Goal: Task Accomplishment & Management: Manage account settings

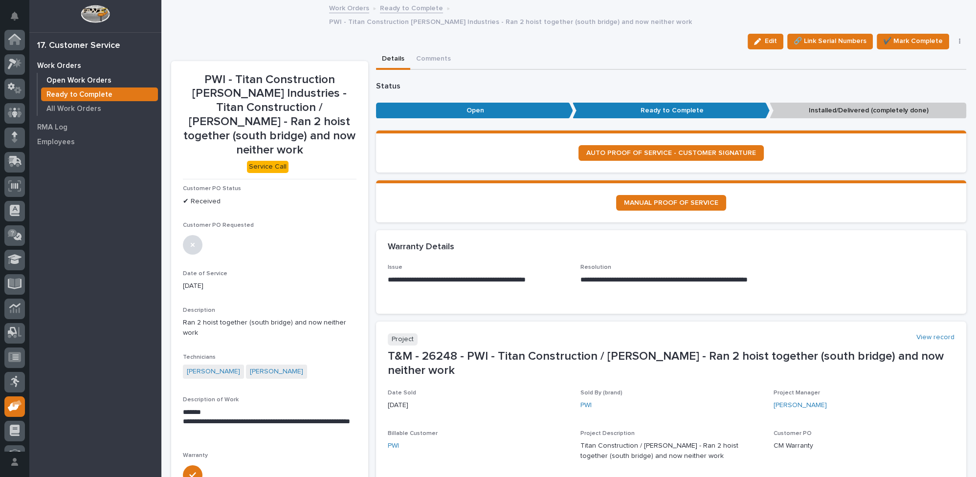
scroll to position [42, 0]
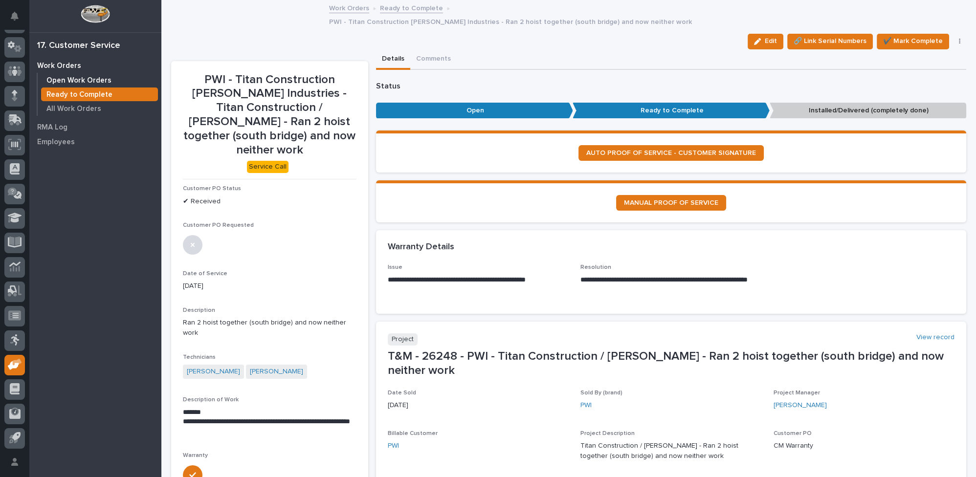
click at [94, 81] on p "Open Work Orders" at bounding box center [78, 80] width 65 height 9
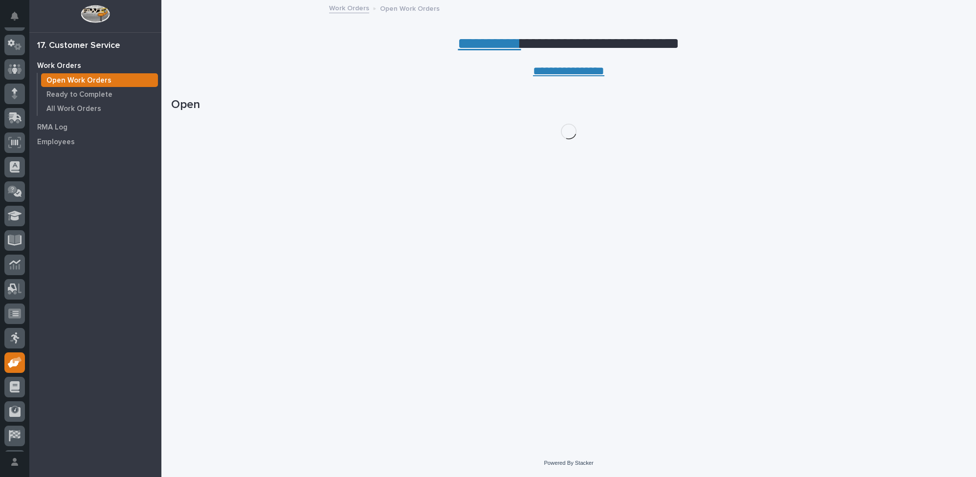
scroll to position [89, 0]
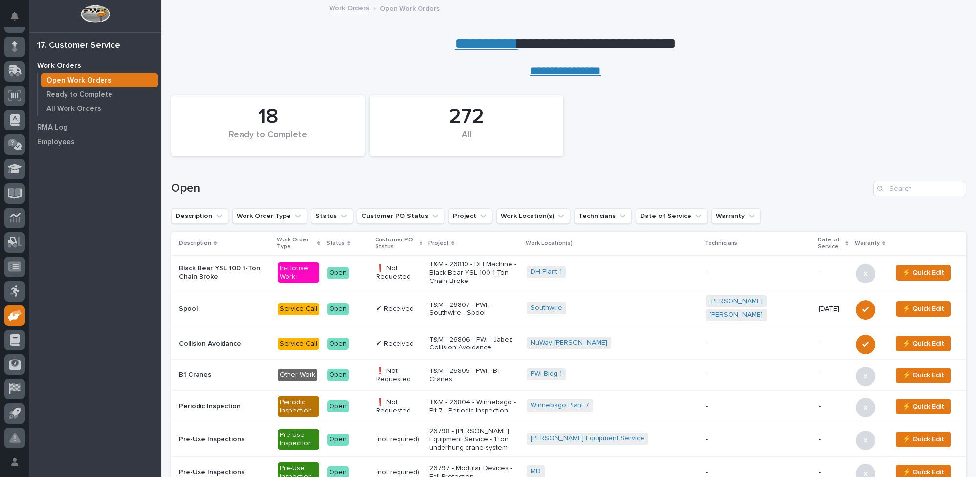
click at [470, 45] on link "**********" at bounding box center [486, 44] width 63 height 16
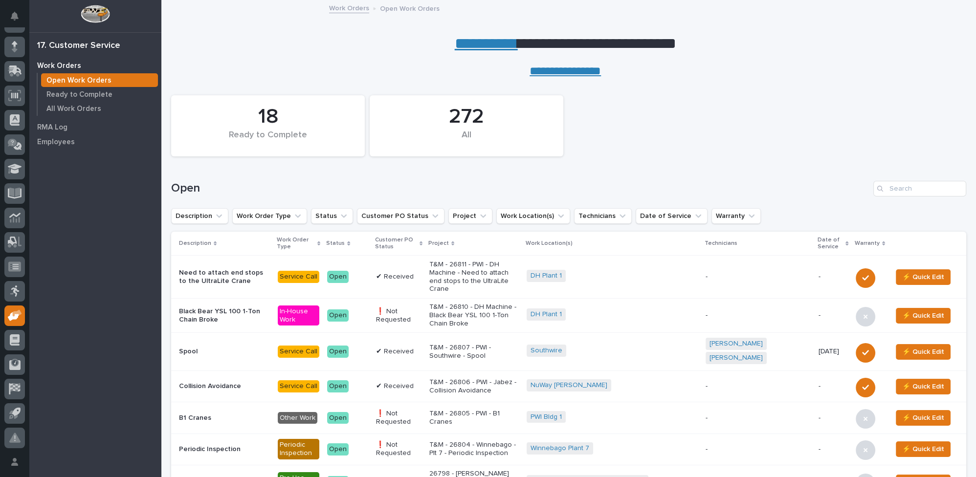
click at [470, 268] on p "T&M - 26811 - PWI - DH Machine - Need to attach end stops to the UltraLite Crane" at bounding box center [473, 277] width 89 height 33
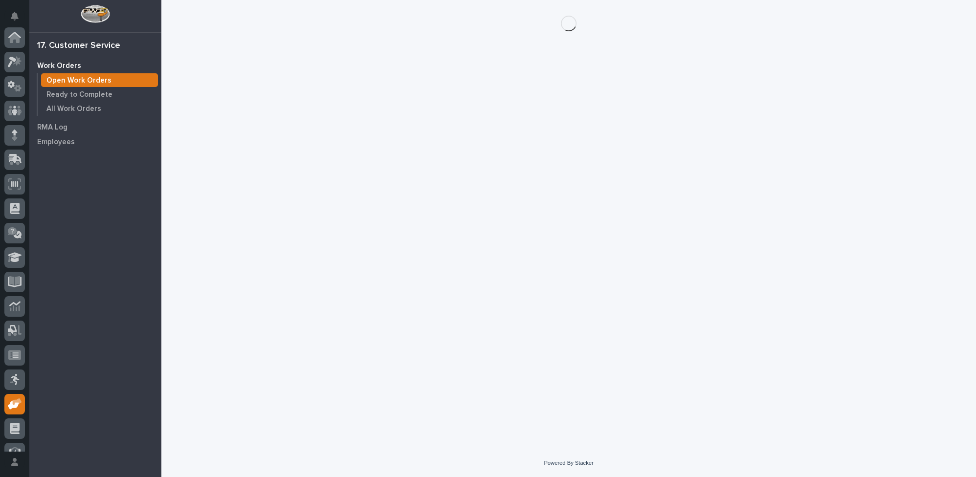
scroll to position [89, 0]
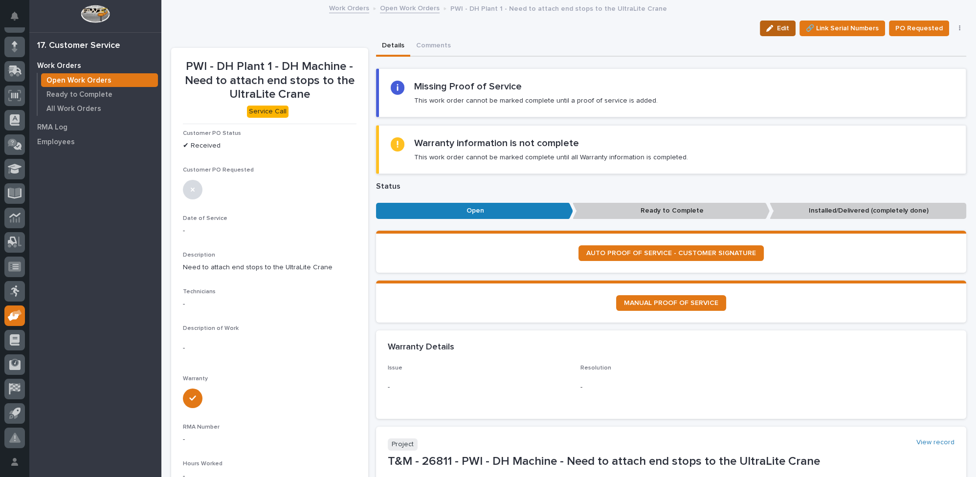
click at [770, 26] on icon "button" at bounding box center [769, 28] width 7 height 7
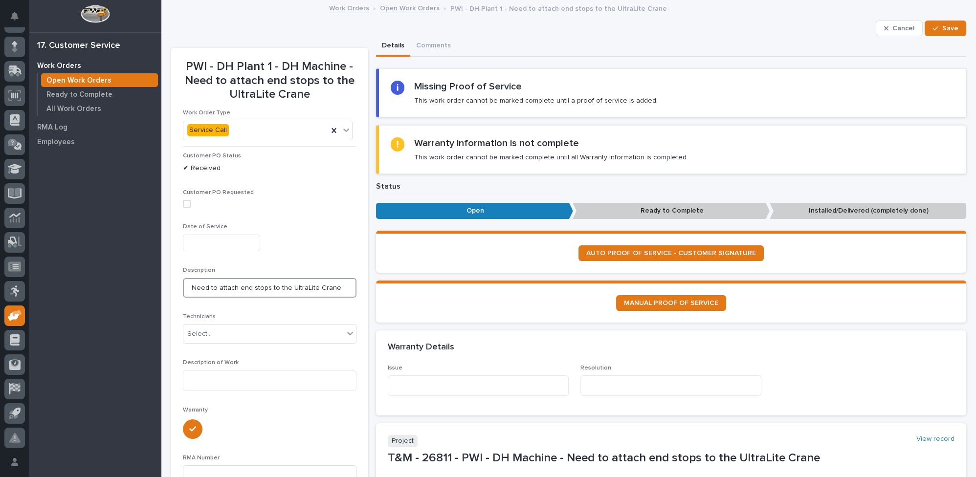
drag, startPoint x: 190, startPoint y: 285, endPoint x: 383, endPoint y: 287, distance: 193.2
click at [419, 383] on textarea at bounding box center [478, 386] width 181 height 21
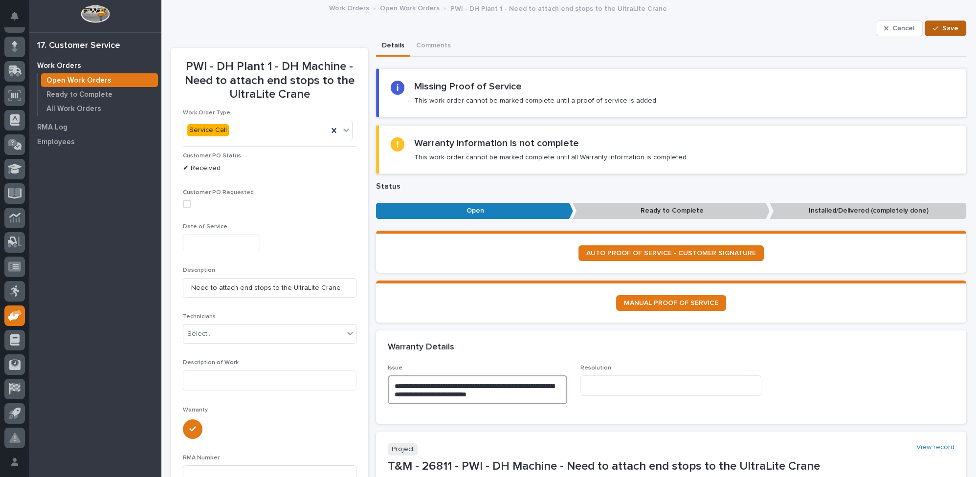
type textarea "**********"
click at [933, 28] on div "button" at bounding box center [938, 28] width 10 height 7
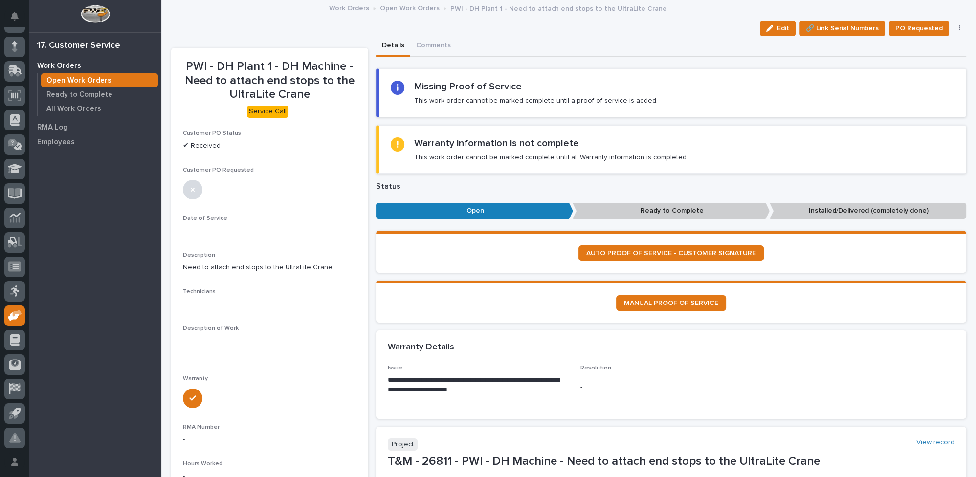
click at [408, 9] on link "Open Work Orders" at bounding box center [410, 7] width 60 height 11
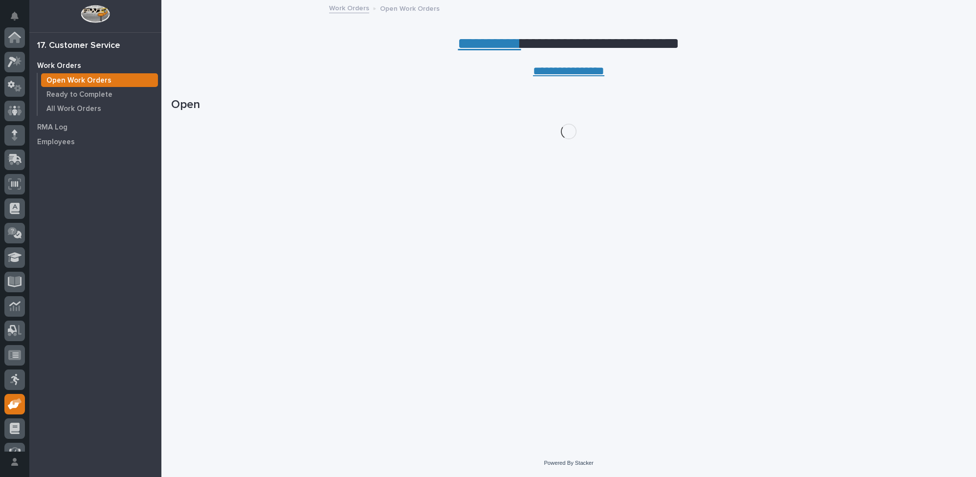
scroll to position [89, 0]
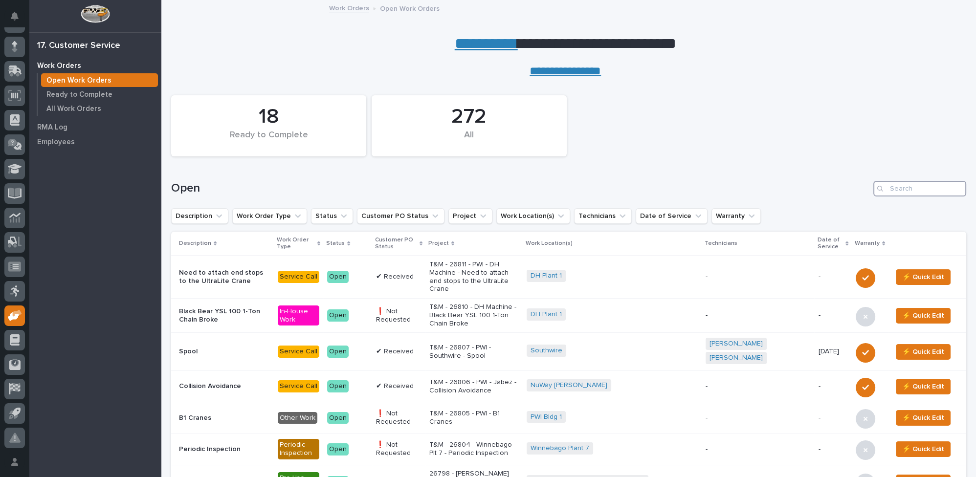
click at [903, 182] on input "Search" at bounding box center [919, 189] width 93 height 16
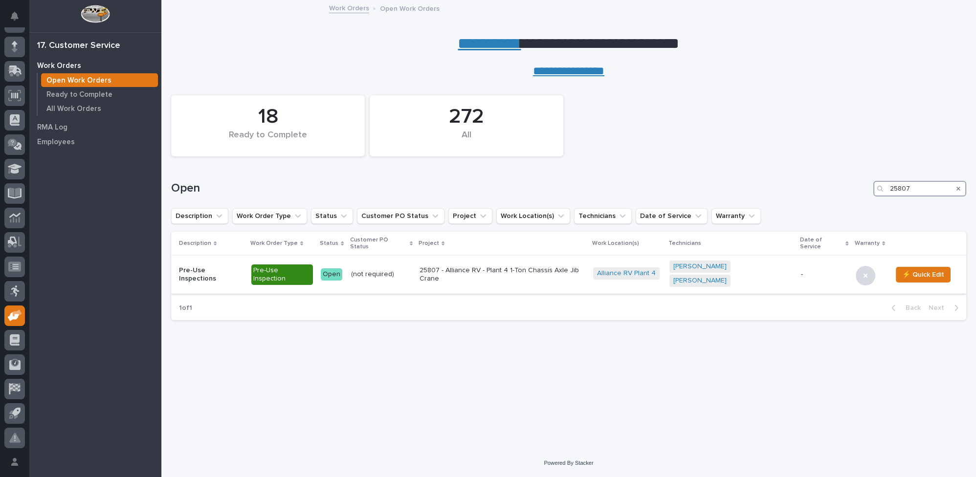
type input "25807"
click at [479, 267] on p "25807 - Alliance RV - Plant 4 1-Ton Chassis Axle Jib Crane" at bounding box center [503, 275] width 166 height 17
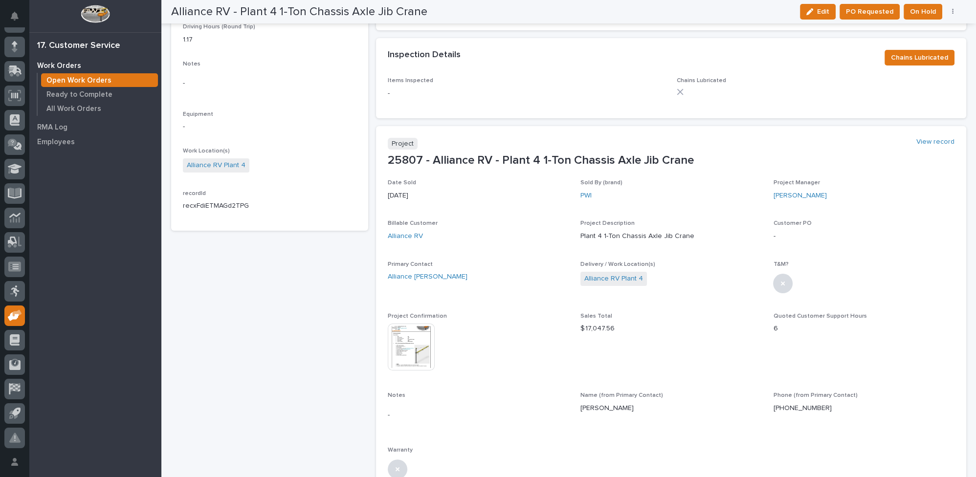
scroll to position [356, 0]
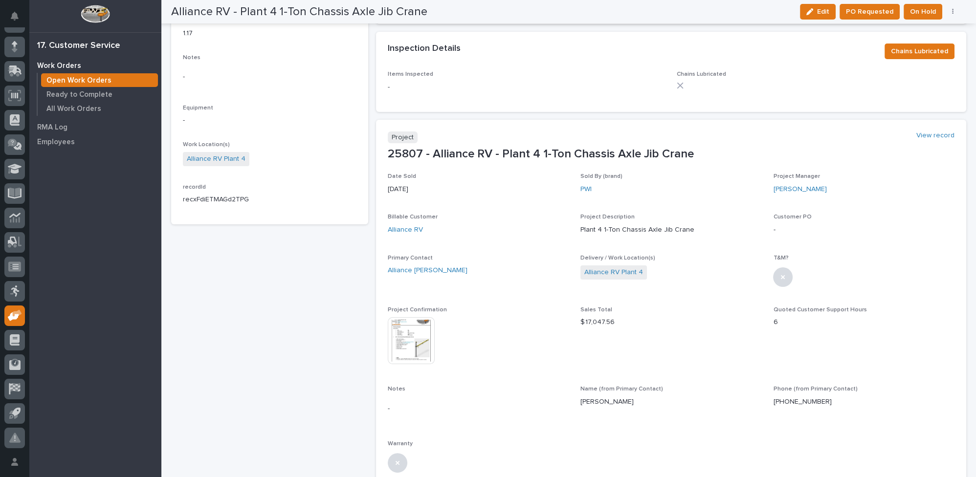
click at [421, 330] on img at bounding box center [411, 340] width 47 height 47
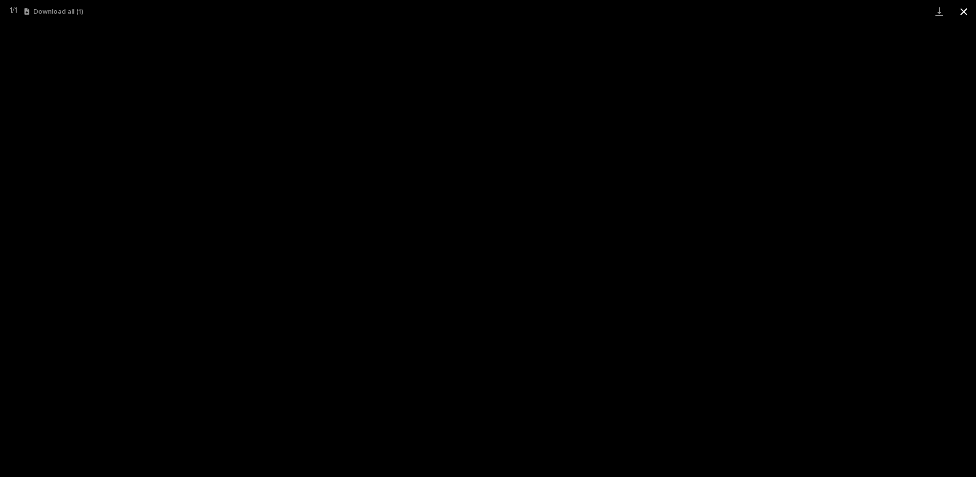
drag, startPoint x: 962, startPoint y: 10, endPoint x: 951, endPoint y: 5, distance: 11.6
click at [963, 9] on button "Close gallery" at bounding box center [964, 11] width 24 height 23
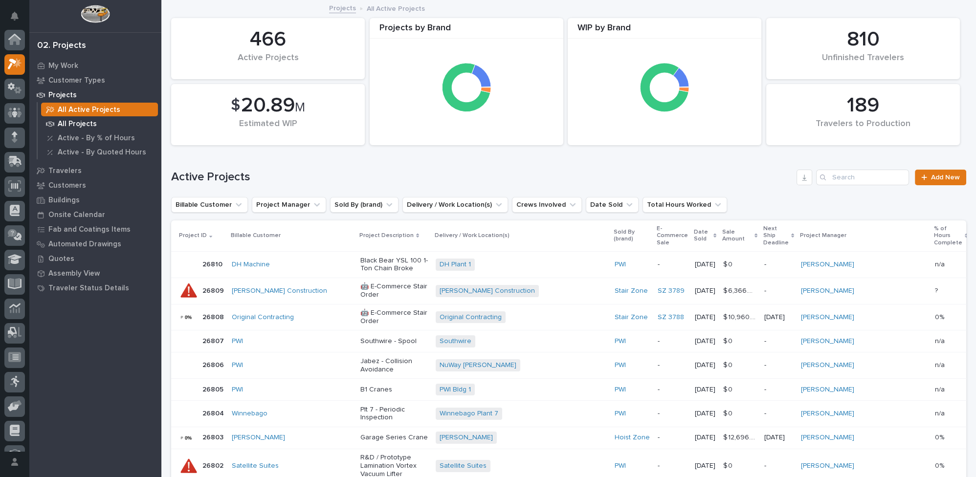
click at [69, 124] on p "All Projects" at bounding box center [77, 124] width 39 height 9
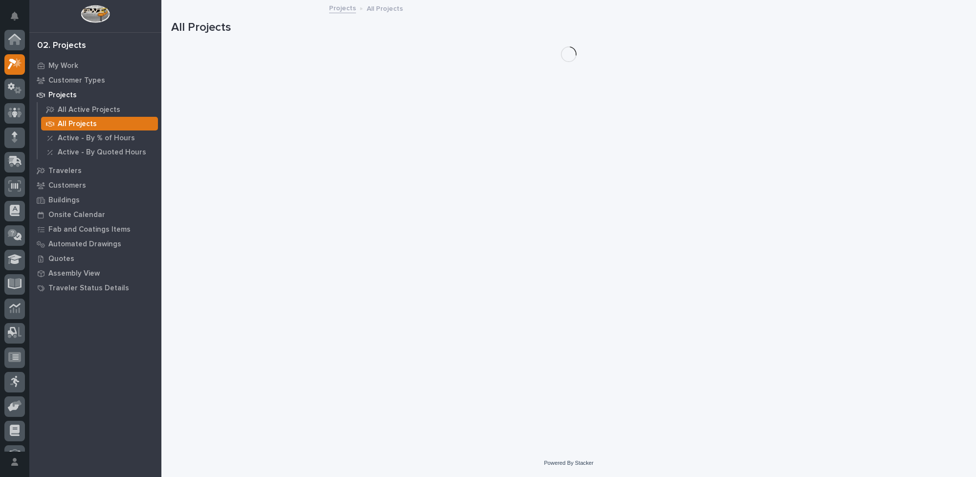
scroll to position [24, 0]
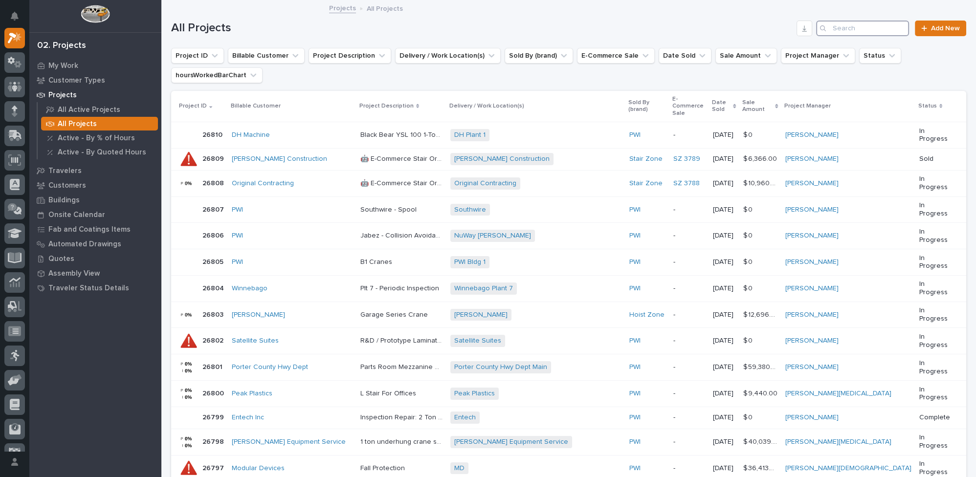
click at [845, 26] on input "Search" at bounding box center [862, 29] width 93 height 16
type input "25896"
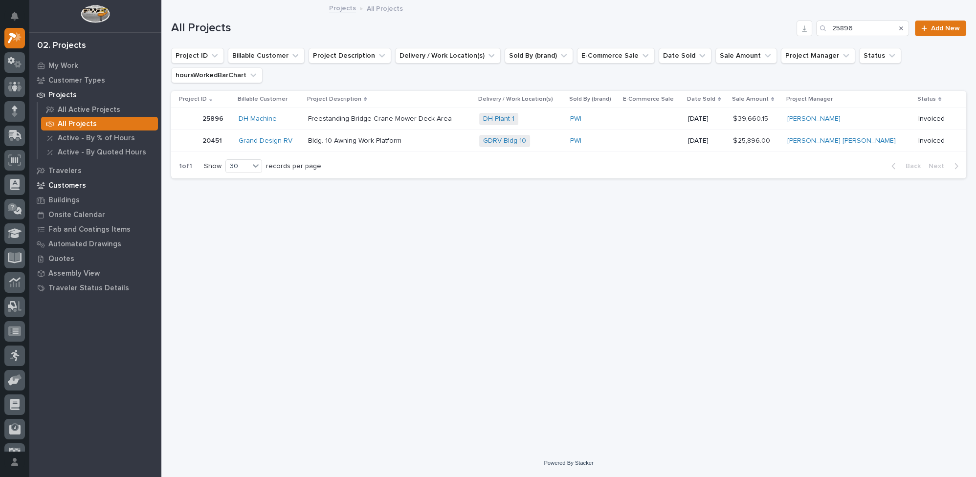
click at [63, 188] on p "Customers" at bounding box center [67, 185] width 38 height 9
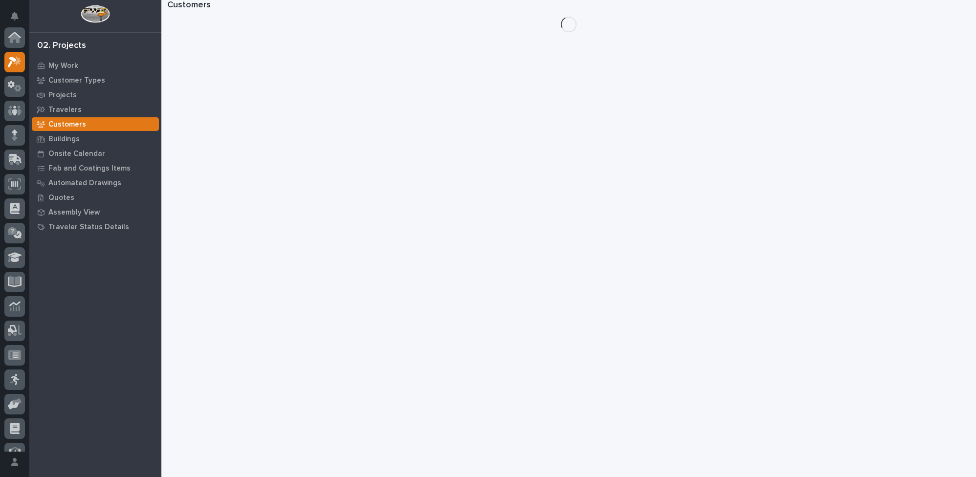
scroll to position [24, 0]
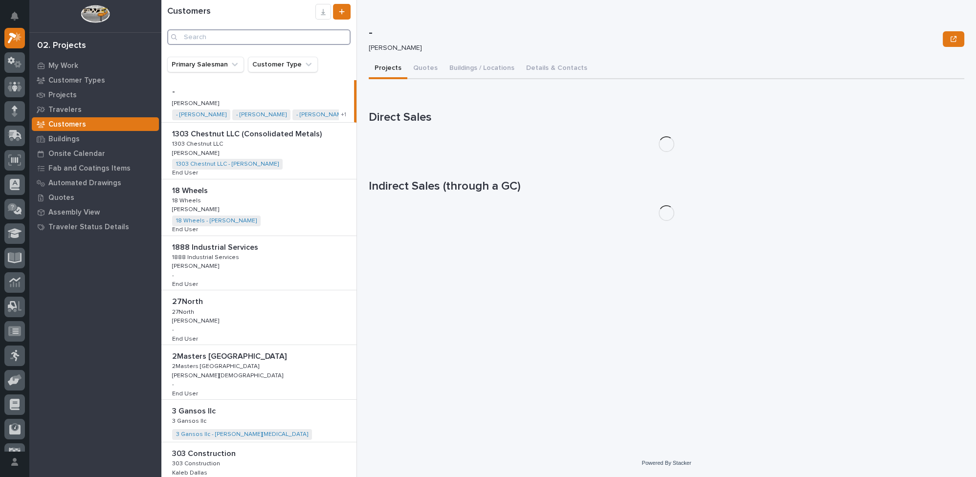
click at [233, 38] on input "Search" at bounding box center [258, 37] width 183 height 16
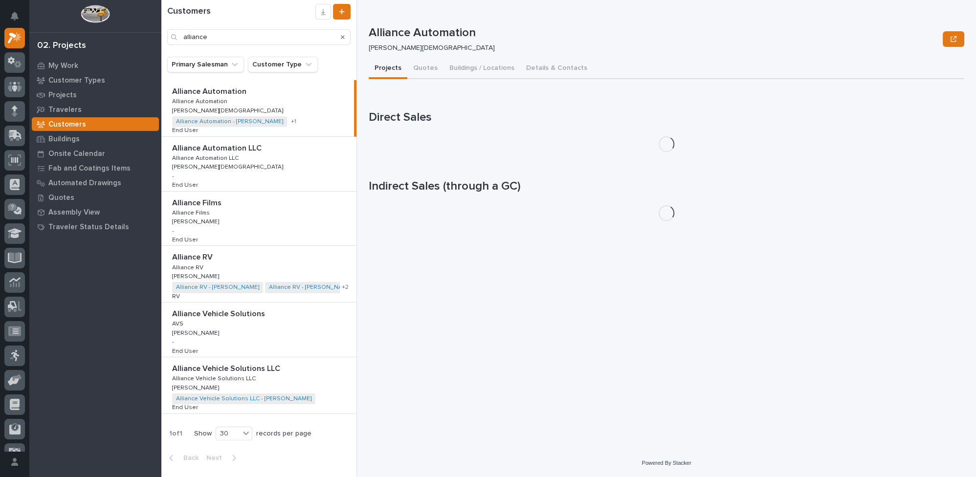
click at [291, 255] on p at bounding box center [261, 257] width 178 height 9
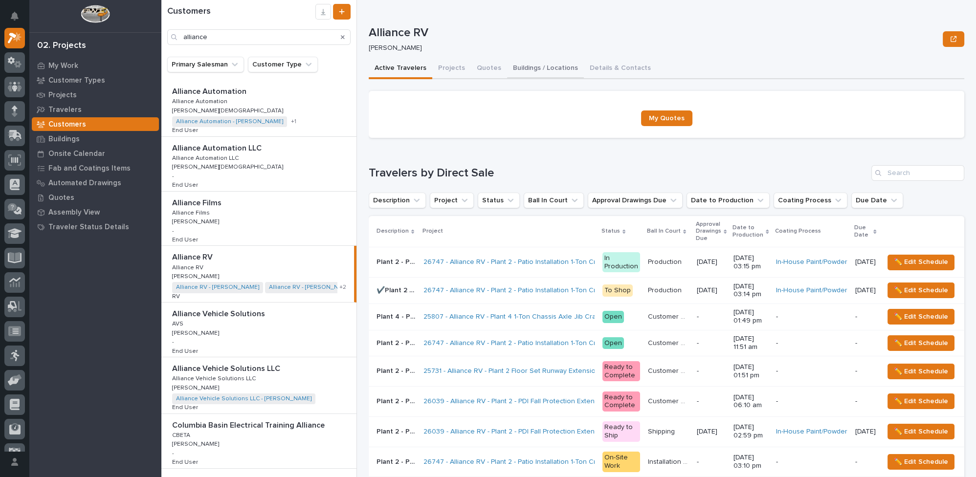
click at [536, 66] on button "Buildings / Locations" at bounding box center [545, 69] width 77 height 21
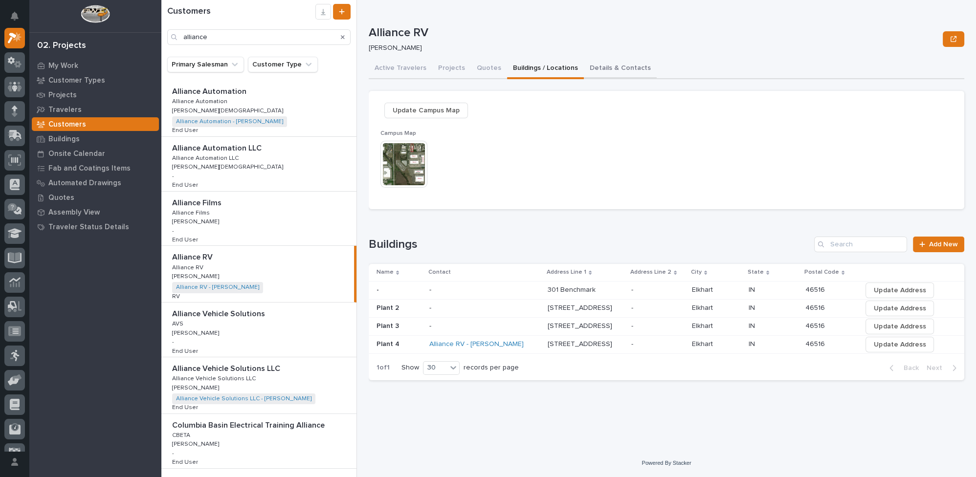
click at [616, 63] on button "Details & Contacts" at bounding box center [620, 69] width 73 height 21
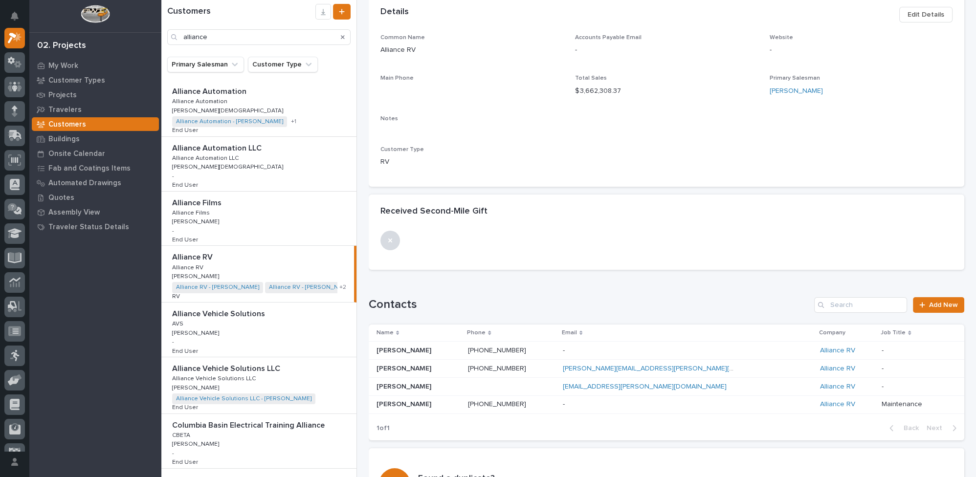
scroll to position [133, 0]
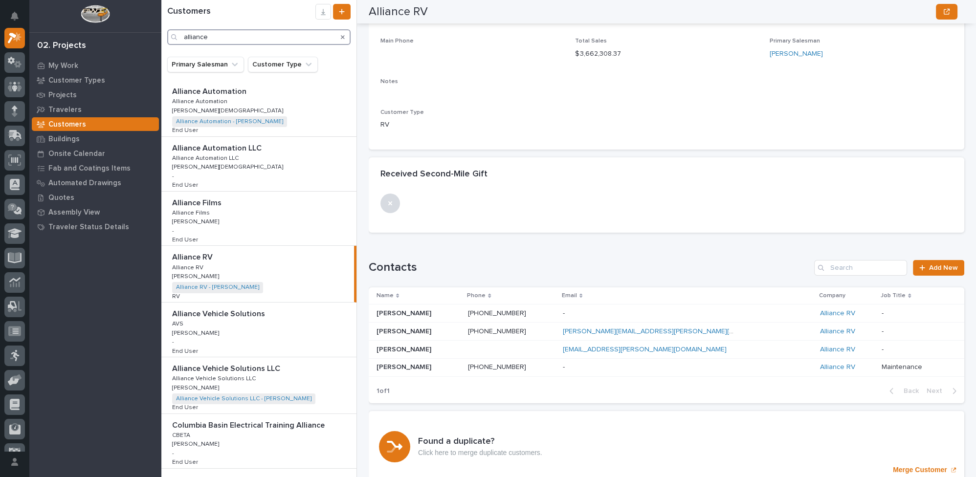
click at [179, 44] on div "alliance" at bounding box center [258, 37] width 183 height 16
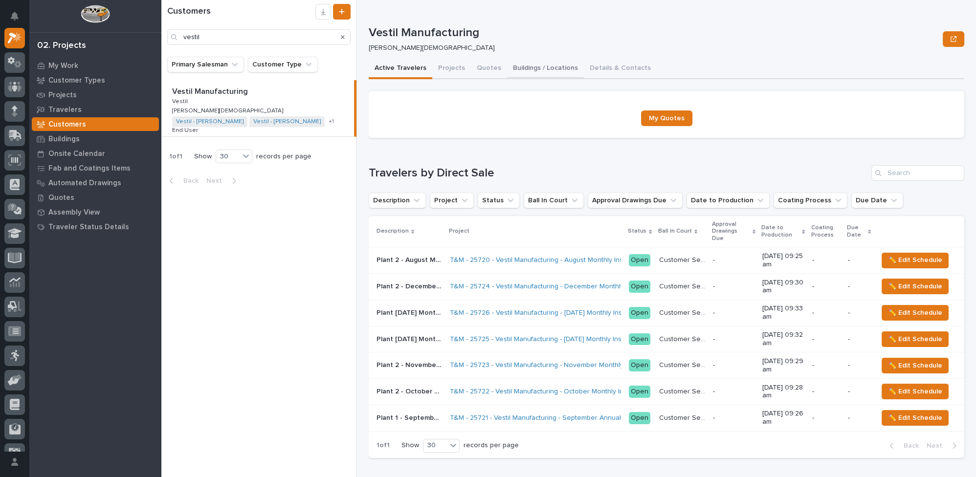
click at [551, 68] on button "Buildings / Locations" at bounding box center [545, 69] width 77 height 21
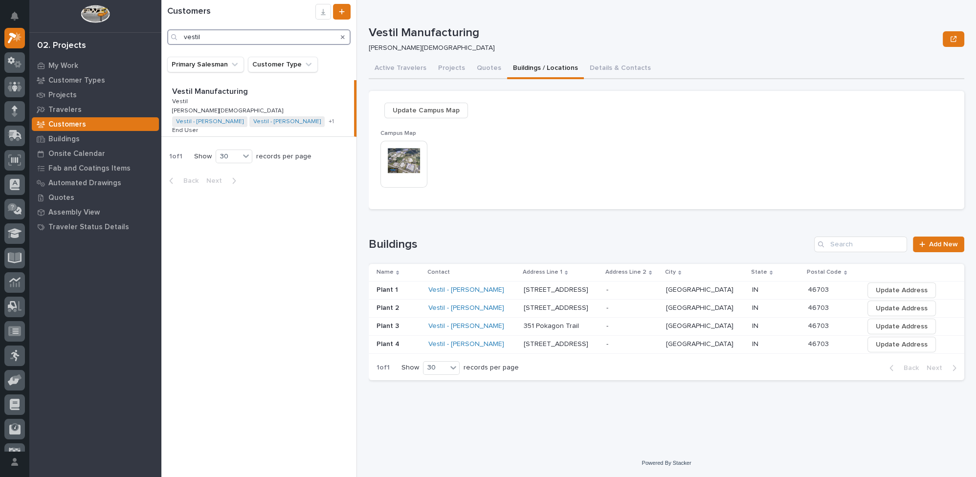
drag, startPoint x: 231, startPoint y: 33, endPoint x: 111, endPoint y: 43, distance: 119.7
click at [161, 43] on div "My Settings Log Out 02. Projects My Work Customer Types Projects Travelers Cust…" at bounding box center [568, 238] width 815 height 477
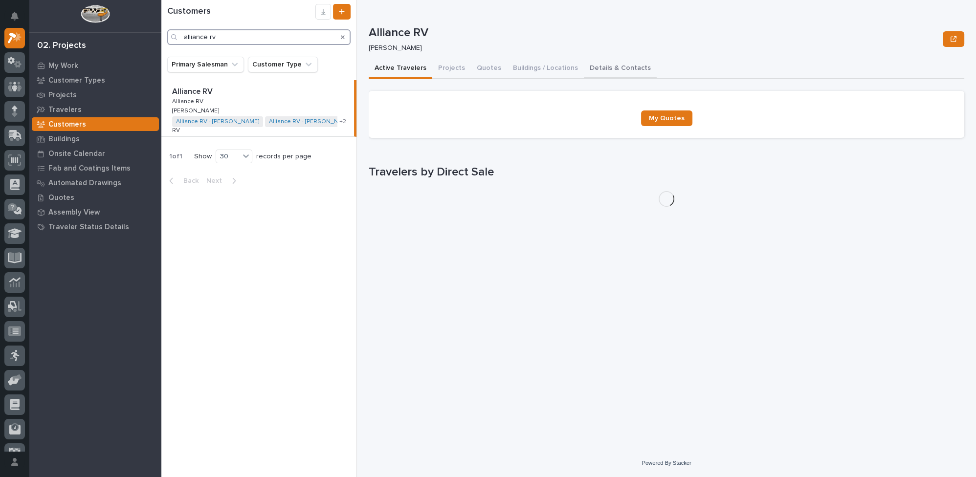
type input "alliance rv"
click at [595, 67] on button "Details & Contacts" at bounding box center [620, 69] width 73 height 21
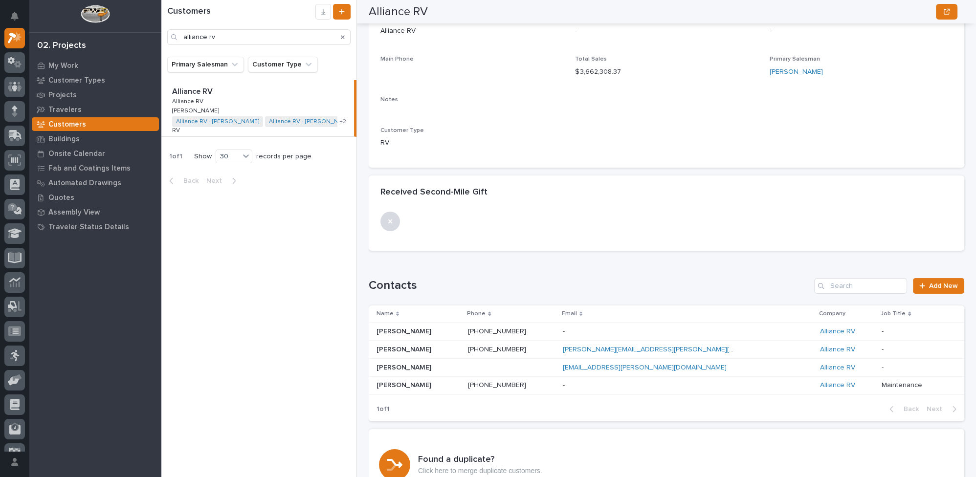
scroll to position [172, 0]
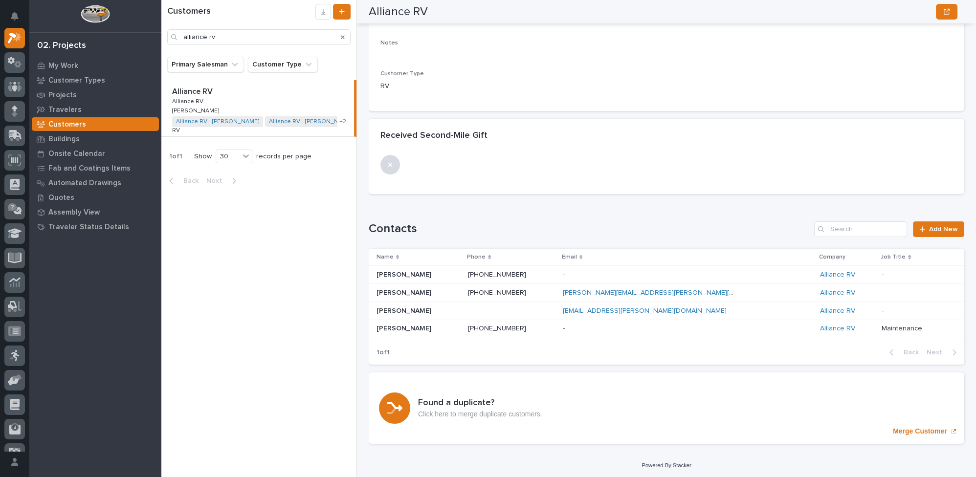
click at [396, 330] on p "[PERSON_NAME]" at bounding box center [405, 328] width 57 height 10
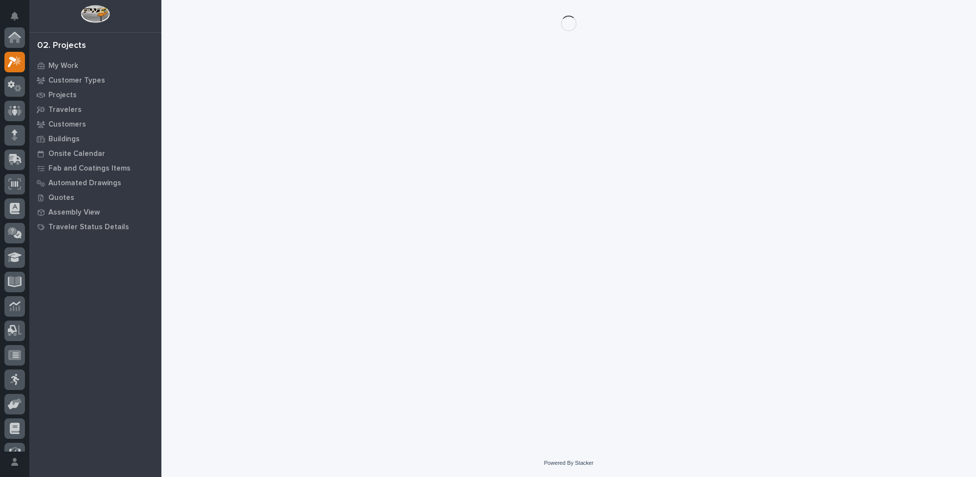
scroll to position [24, 0]
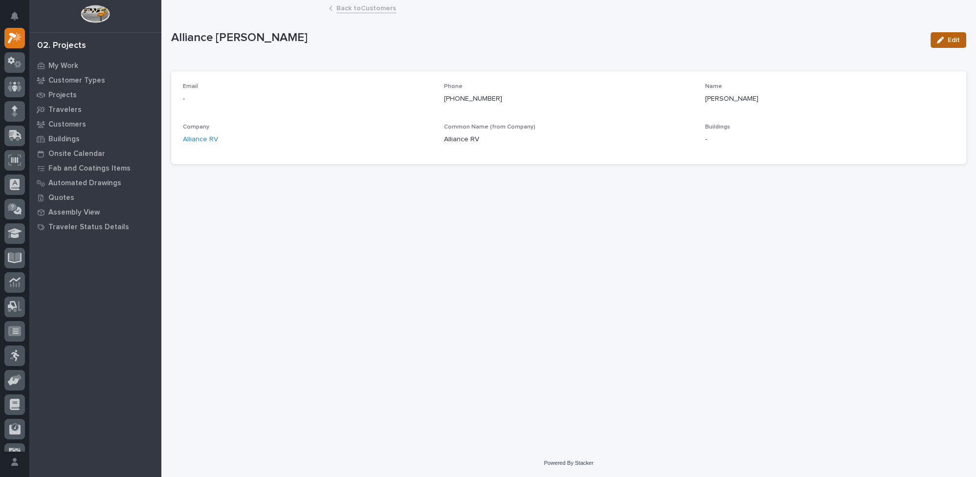
click at [946, 41] on div "button" at bounding box center [942, 40] width 11 height 7
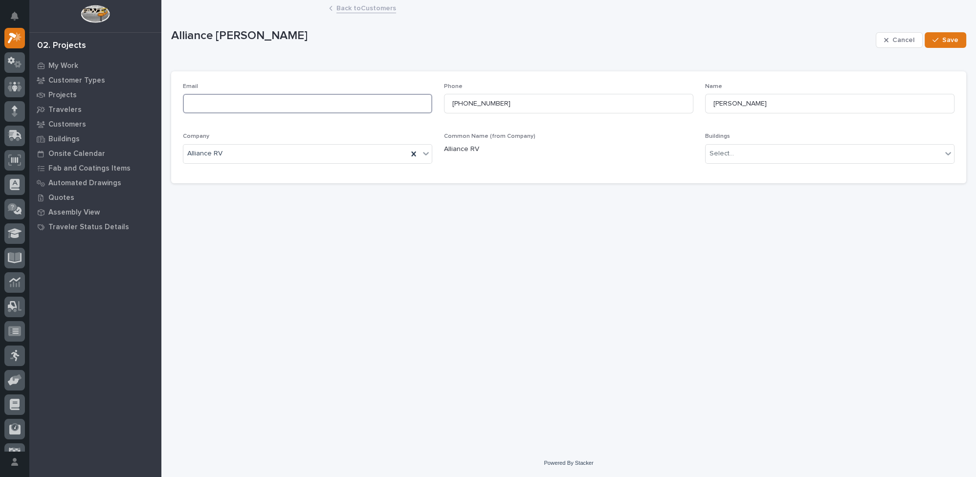
click at [316, 98] on input at bounding box center [307, 104] width 249 height 20
paste input "Steve.VanFleeren@AllianceRV.com"
type input "Steve.VanFleeren@AllianceRV.com"
click at [949, 36] on span "Save" at bounding box center [950, 40] width 16 height 9
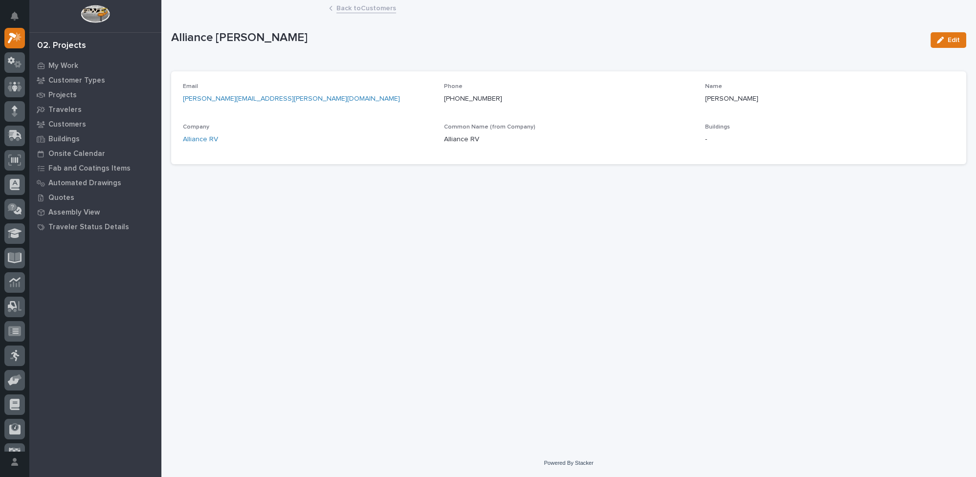
click at [374, 9] on link "Back to Customers" at bounding box center [366, 7] width 60 height 11
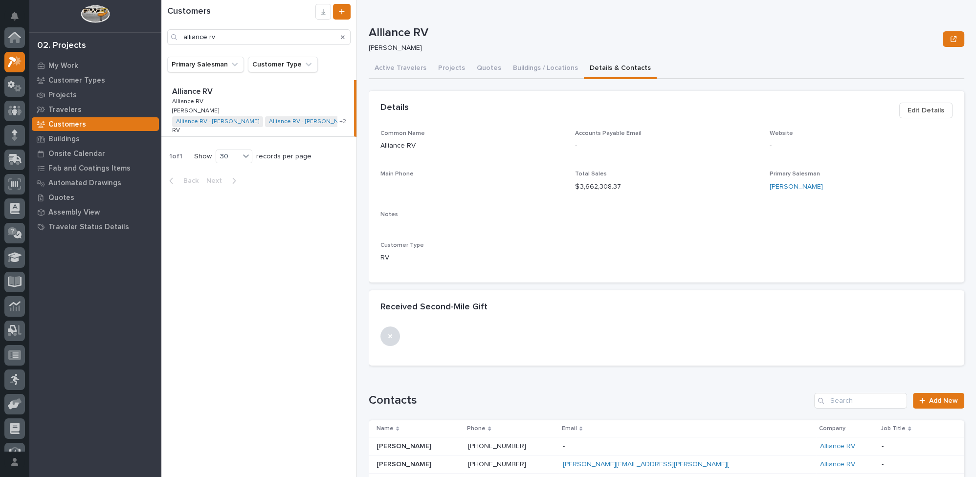
scroll to position [24, 0]
drag, startPoint x: 223, startPoint y: 37, endPoint x: 111, endPoint y: 43, distance: 111.6
click at [161, 47] on div "My Settings Log Out 02. Projects My Work Customer Types Projects Travelers Cust…" at bounding box center [568, 238] width 815 height 477
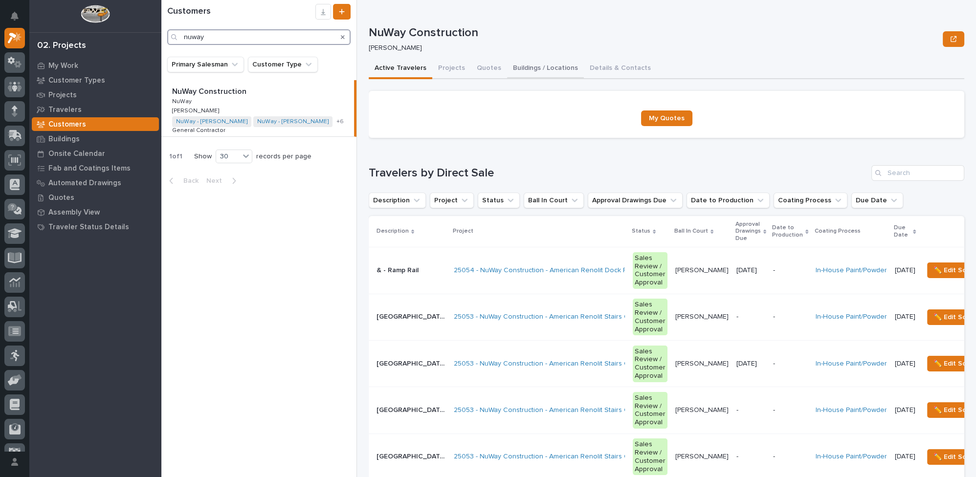
type input "nuway"
click at [551, 67] on button "Buildings / Locations" at bounding box center [545, 69] width 77 height 21
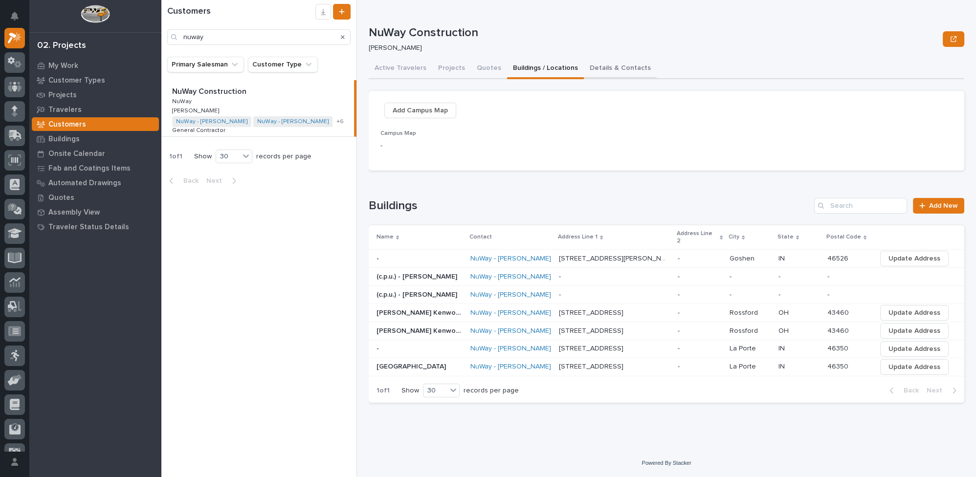
click at [594, 69] on button "Details & Contacts" at bounding box center [620, 69] width 73 height 21
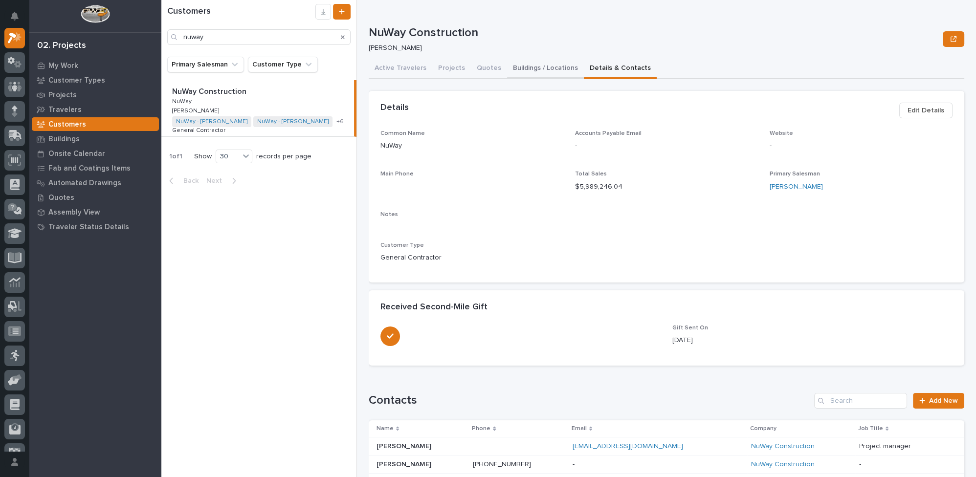
click at [527, 69] on button "Buildings / Locations" at bounding box center [545, 69] width 77 height 21
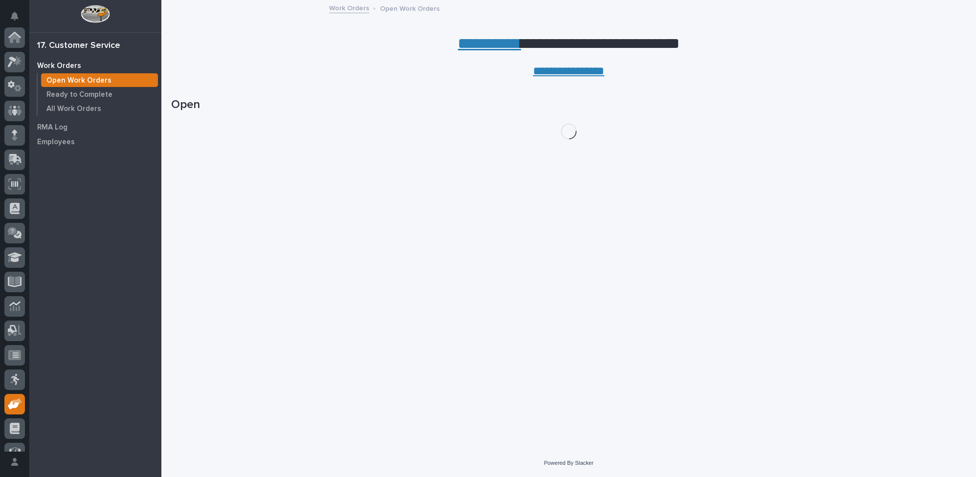
scroll to position [89, 0]
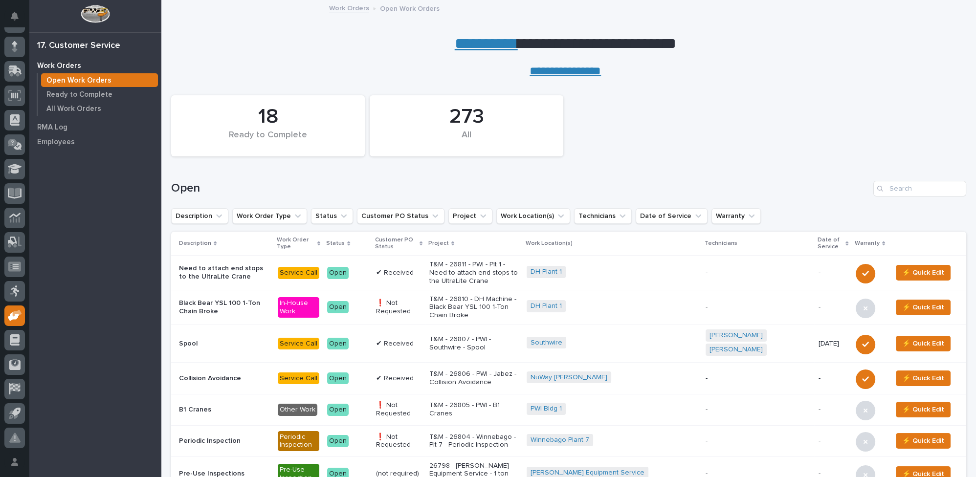
click at [481, 269] on p "T&M - 26811 - PWI - Plt 1 - Need to attach end stops to the UltraLite Crane" at bounding box center [473, 273] width 89 height 24
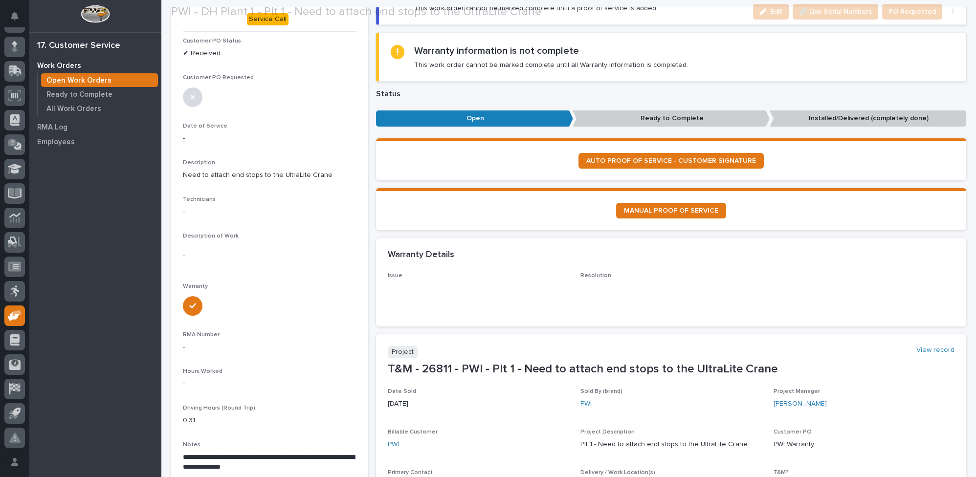
scroll to position [133, 0]
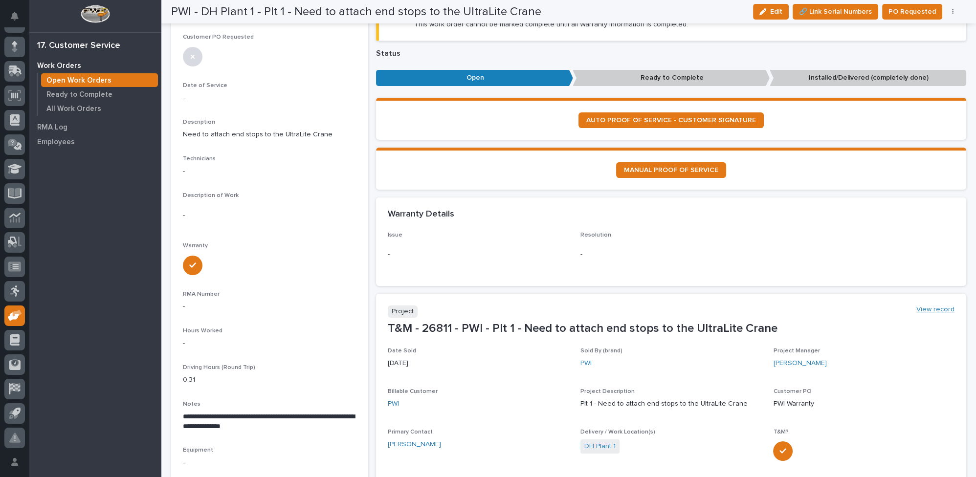
click at [921, 307] on link "View record" at bounding box center [935, 310] width 38 height 8
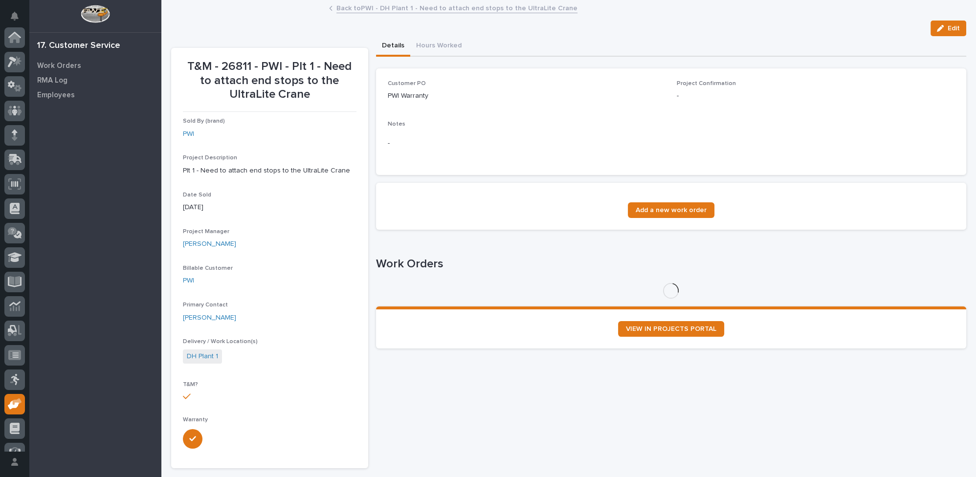
scroll to position [89, 0]
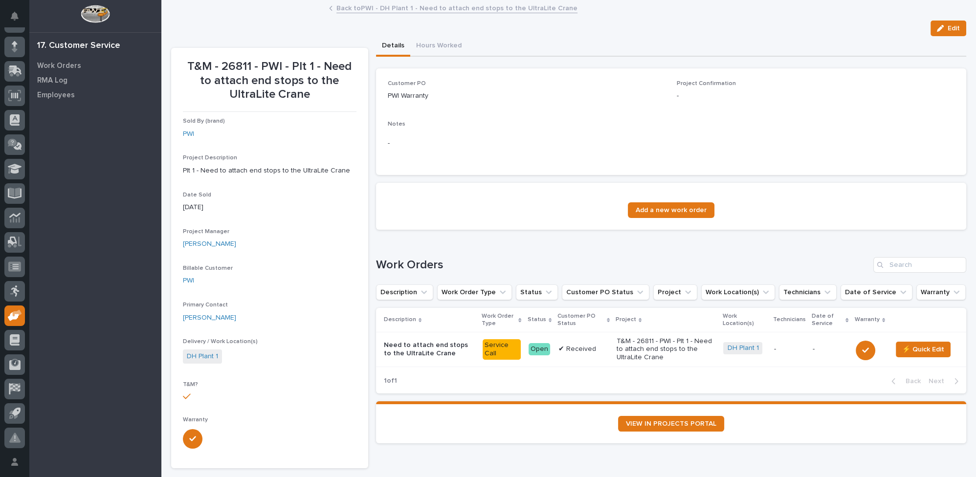
drag, startPoint x: 937, startPoint y: 28, endPoint x: 395, endPoint y: 188, distance: 565.4
click at [938, 28] on div "button" at bounding box center [942, 28] width 11 height 7
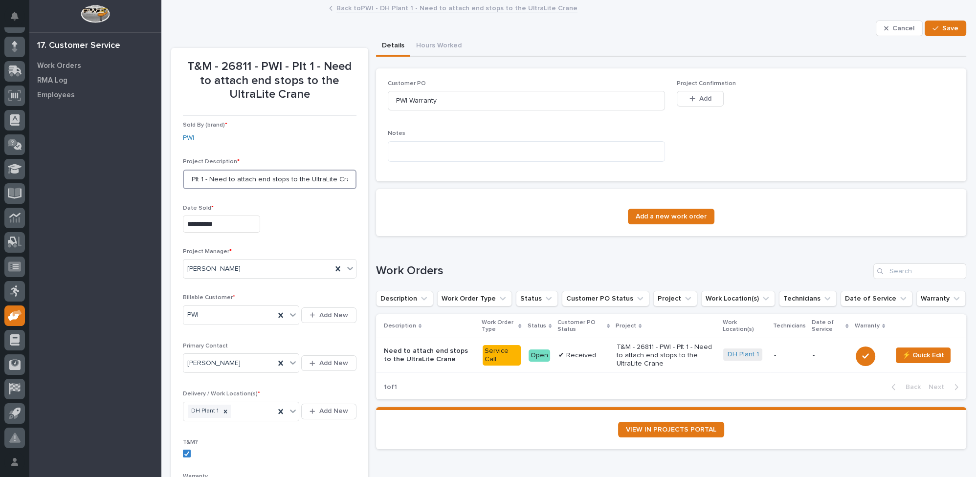
click at [192, 176] on input "Plt 1 - Need to attach end stops to the UltraLite Crane" at bounding box center [270, 180] width 174 height 20
type input "DH Machine Plt 1 - Need to attach end stops to the UltraLite Crane"
click at [942, 29] on span "Save" at bounding box center [950, 28] width 16 height 9
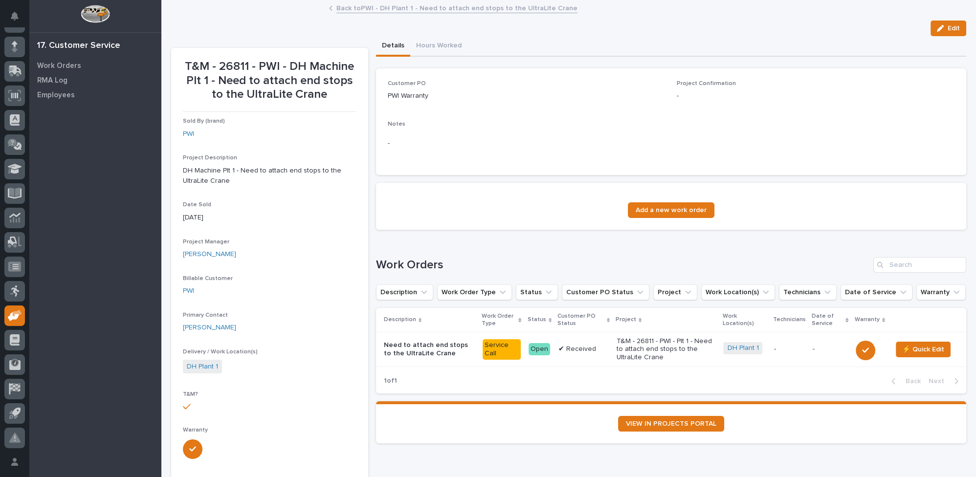
click at [395, 10] on link "Back to PWI - DH Plant 1 - Need to attach end stops to the UltraLite Crane" at bounding box center [456, 7] width 241 height 11
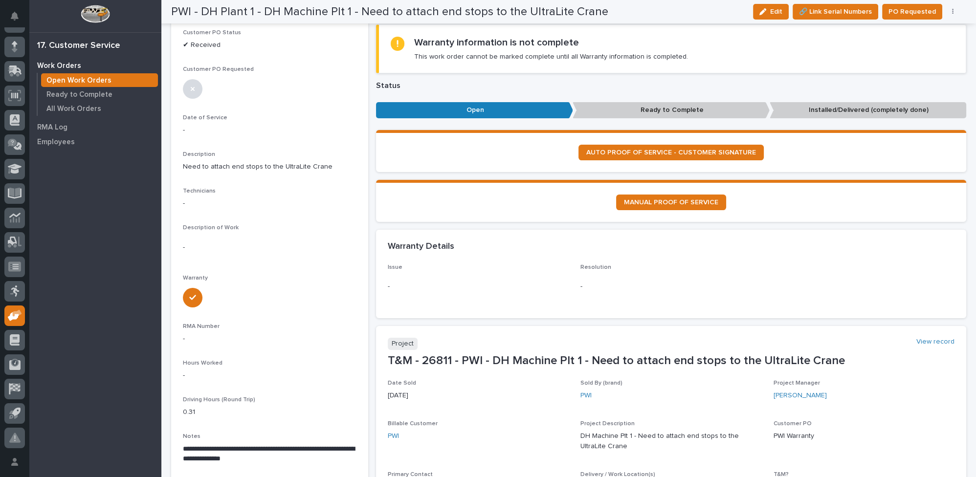
scroll to position [89, 0]
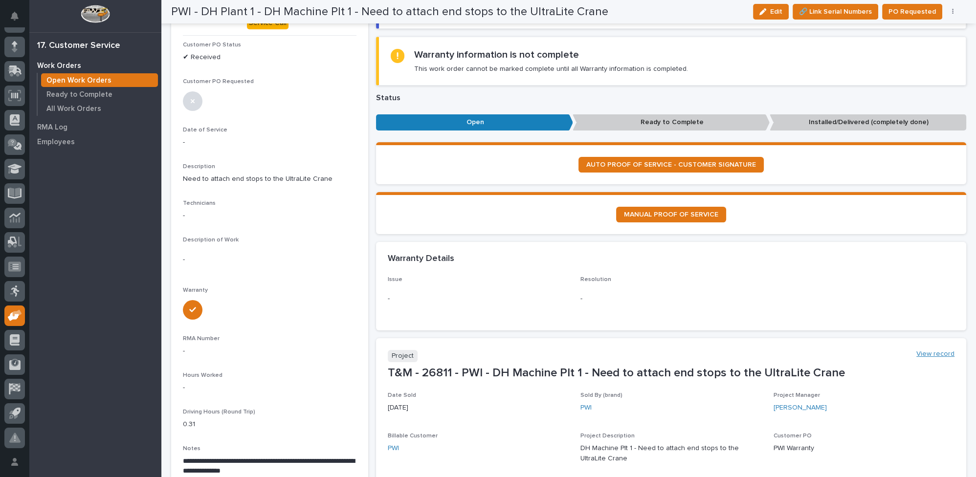
click at [938, 352] on link "View record" at bounding box center [935, 354] width 38 height 8
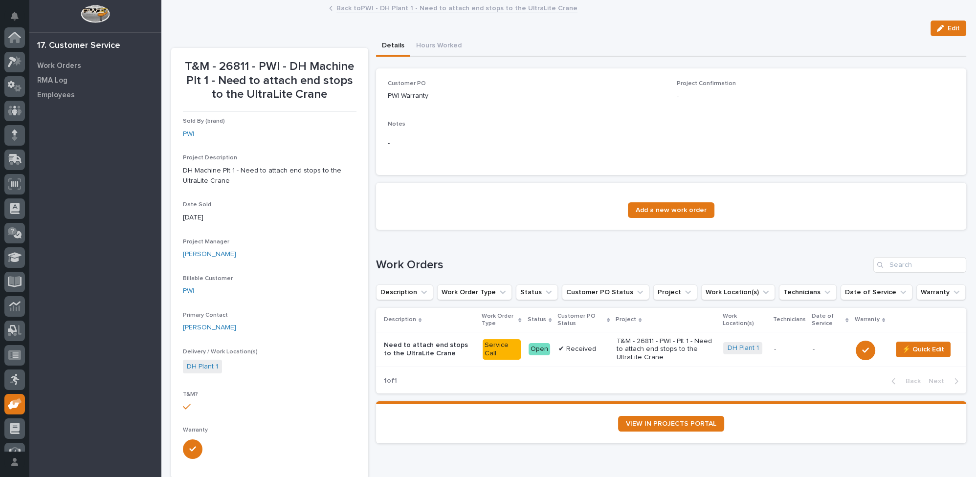
scroll to position [89, 0]
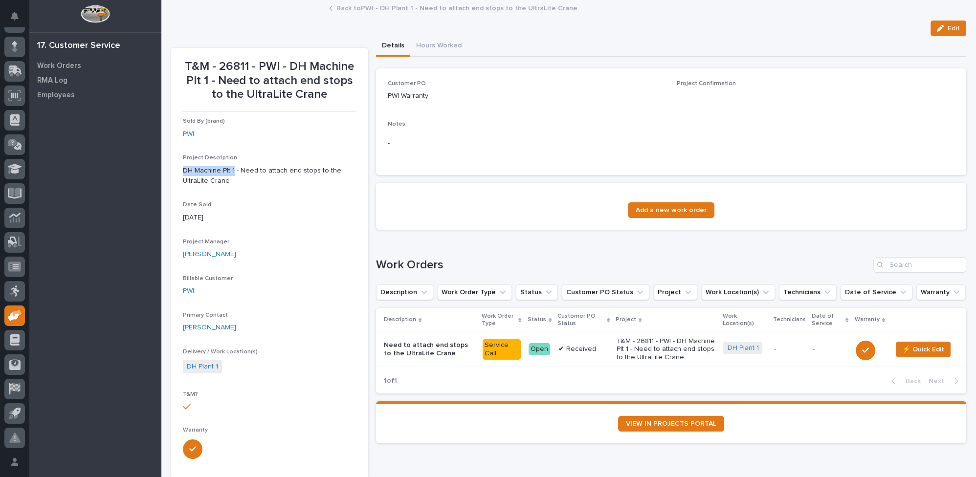
drag, startPoint x: 184, startPoint y: 170, endPoint x: 233, endPoint y: 171, distance: 49.4
click at [233, 171] on p "DH Machine Plt 1 - Need to attach end stops to the UltraLite Crane" at bounding box center [270, 176] width 174 height 21
click at [950, 29] on span "Edit" at bounding box center [954, 28] width 12 height 9
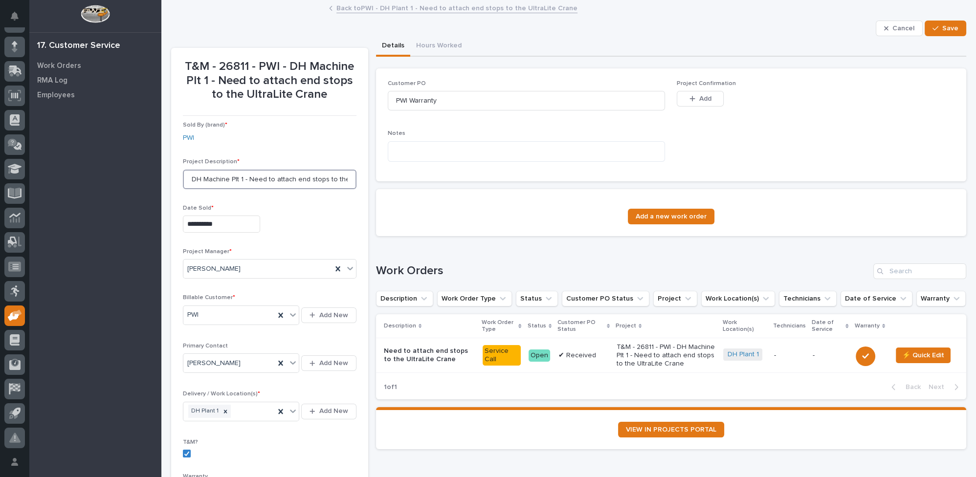
drag, startPoint x: 190, startPoint y: 176, endPoint x: 247, endPoint y: 178, distance: 56.8
click at [247, 178] on input "DH Machine Plt 1 - Need to attach end stops to the UltraLite Crane" at bounding box center [270, 180] width 174 height 20
type input "Need to attach end stops to the UltraLite Crane"
click at [934, 29] on div "button" at bounding box center [938, 28] width 10 height 7
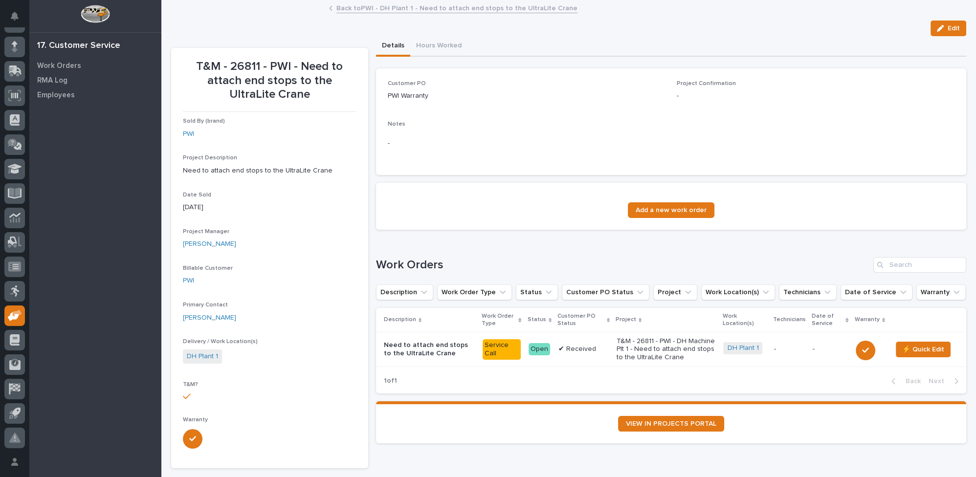
click at [409, 6] on link "Back to PWI - DH Plant 1 - Need to attach end stops to the UltraLite Crane" at bounding box center [456, 7] width 241 height 11
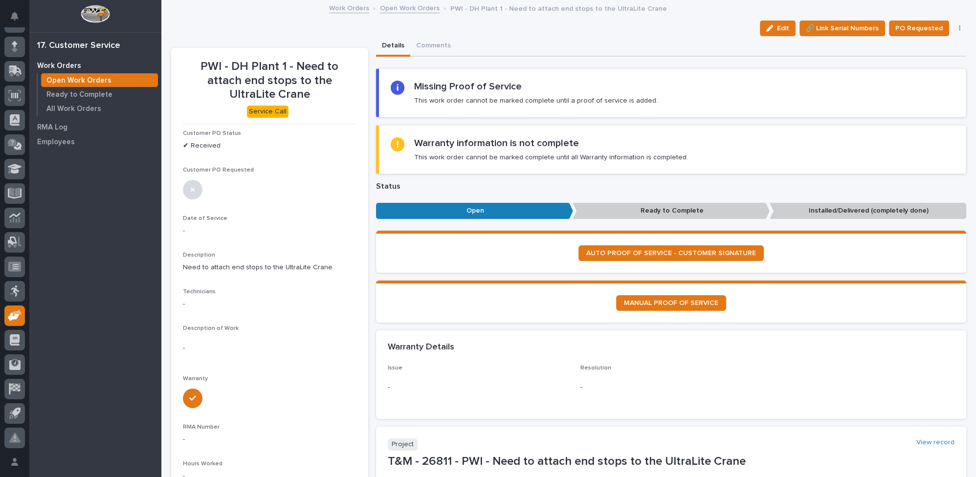
click at [410, 11] on link "Open Work Orders" at bounding box center [410, 7] width 60 height 11
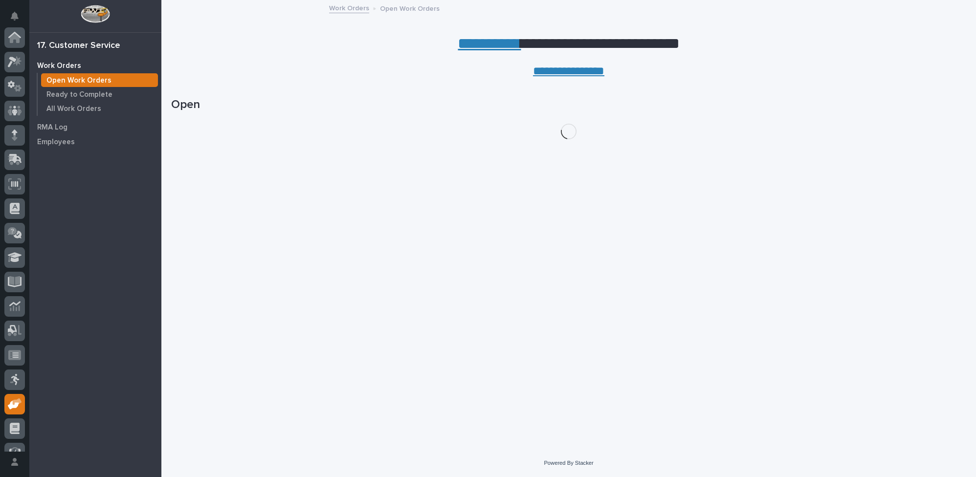
scroll to position [89, 0]
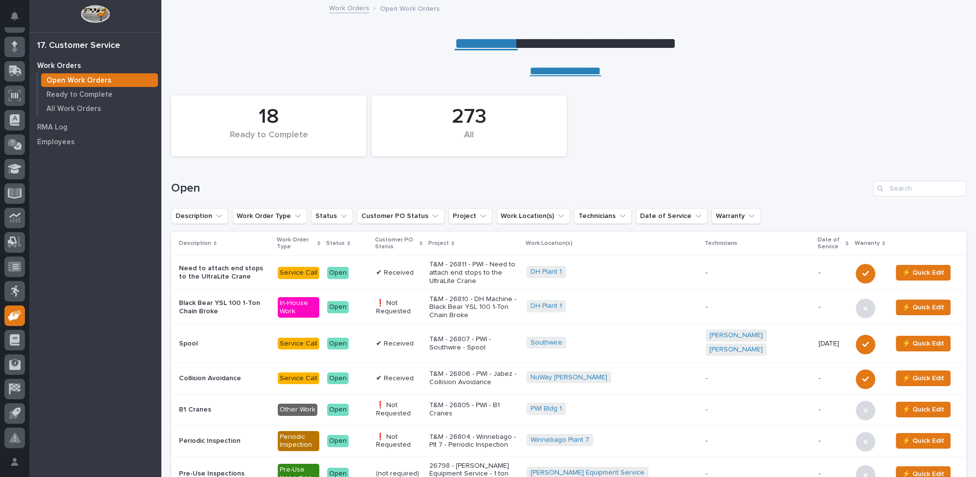
click at [492, 274] on p "T&M - 26811 - PWI - Need to attach end stops to the UltraLite Crane" at bounding box center [473, 273] width 89 height 24
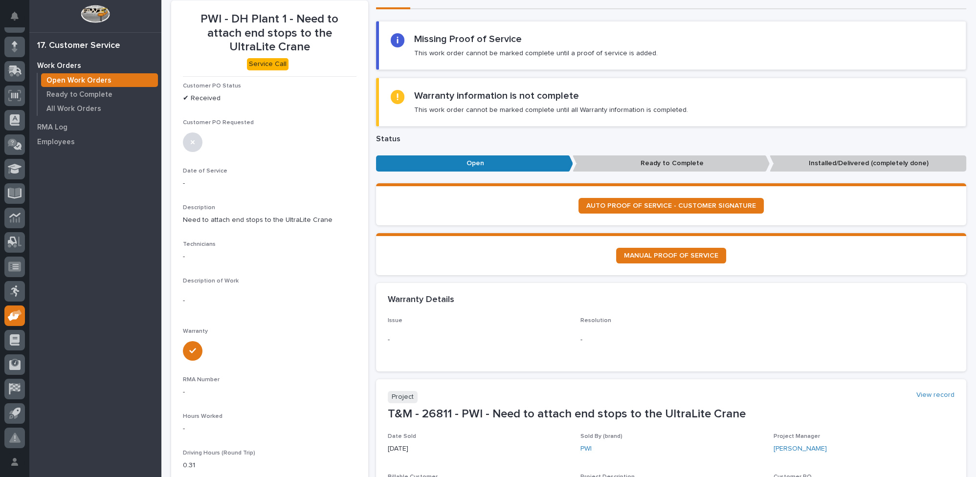
scroll to position [133, 0]
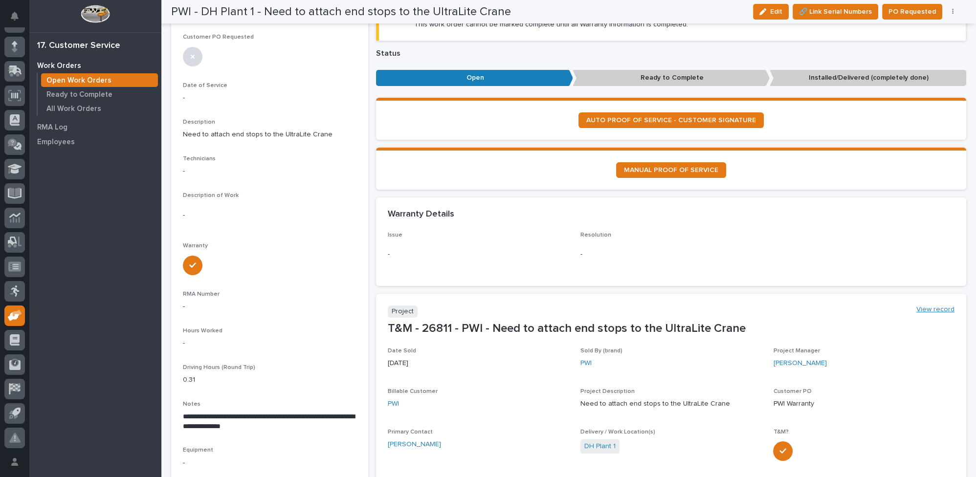
click at [924, 306] on link "View record" at bounding box center [935, 310] width 38 height 8
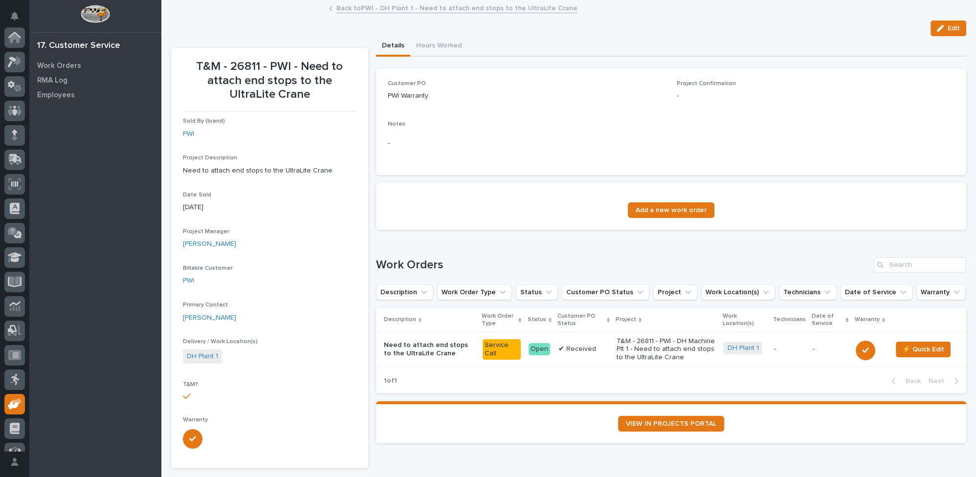
scroll to position [89, 0]
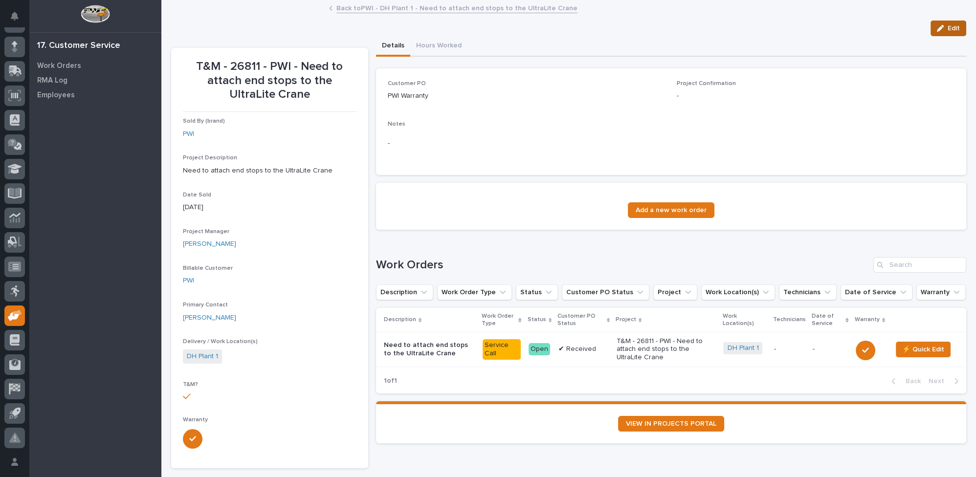
click at [949, 29] on span "Edit" at bounding box center [954, 28] width 12 height 9
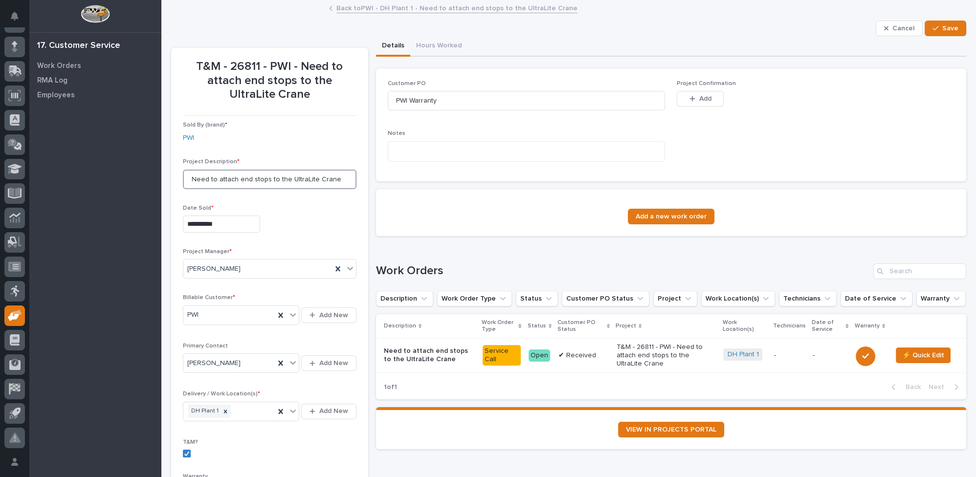
click at [190, 177] on input "Need to attach end stops to the UltraLite Crane" at bounding box center [270, 180] width 174 height 20
type input "DH Machine - Need to attach end stops to the UltraLite Crane"
click at [933, 28] on icon "button" at bounding box center [936, 28] width 6 height 7
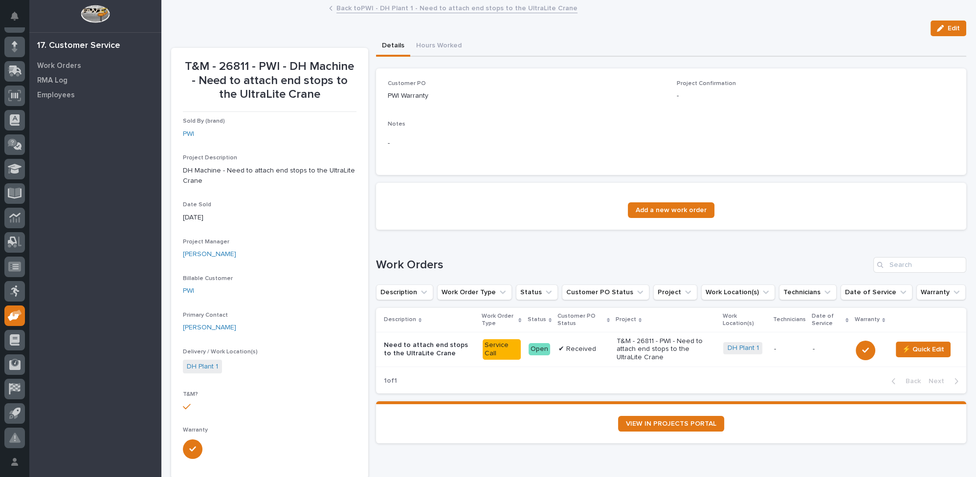
click at [379, 7] on link "Back to PWI - DH Plant 1 - Need to attach end stops to the UltraLite Crane" at bounding box center [456, 7] width 241 height 11
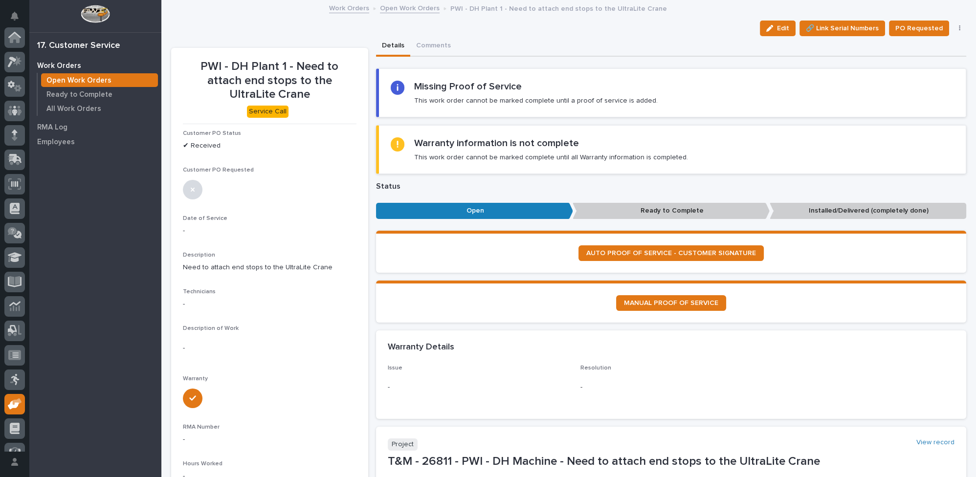
scroll to position [89, 0]
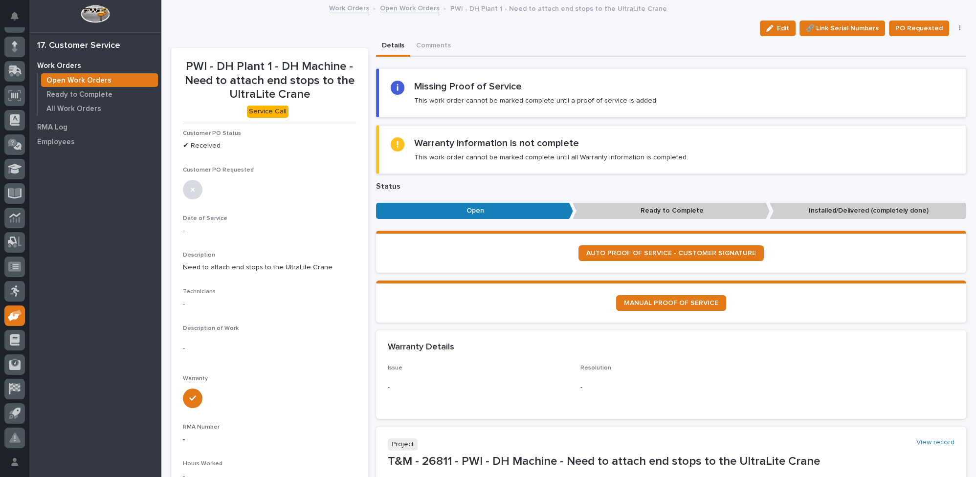
click at [383, 9] on link "Open Work Orders" at bounding box center [410, 7] width 60 height 11
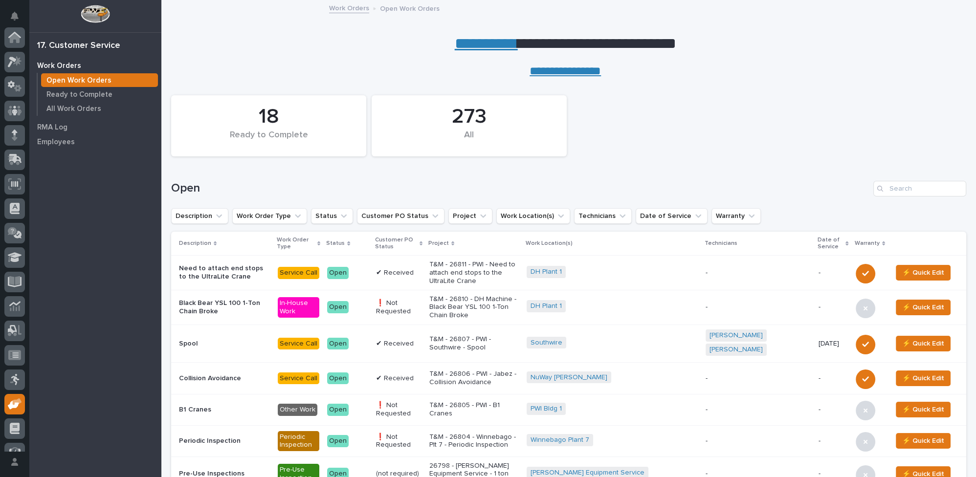
scroll to position [89, 0]
